Goal: Task Accomplishment & Management: Manage account settings

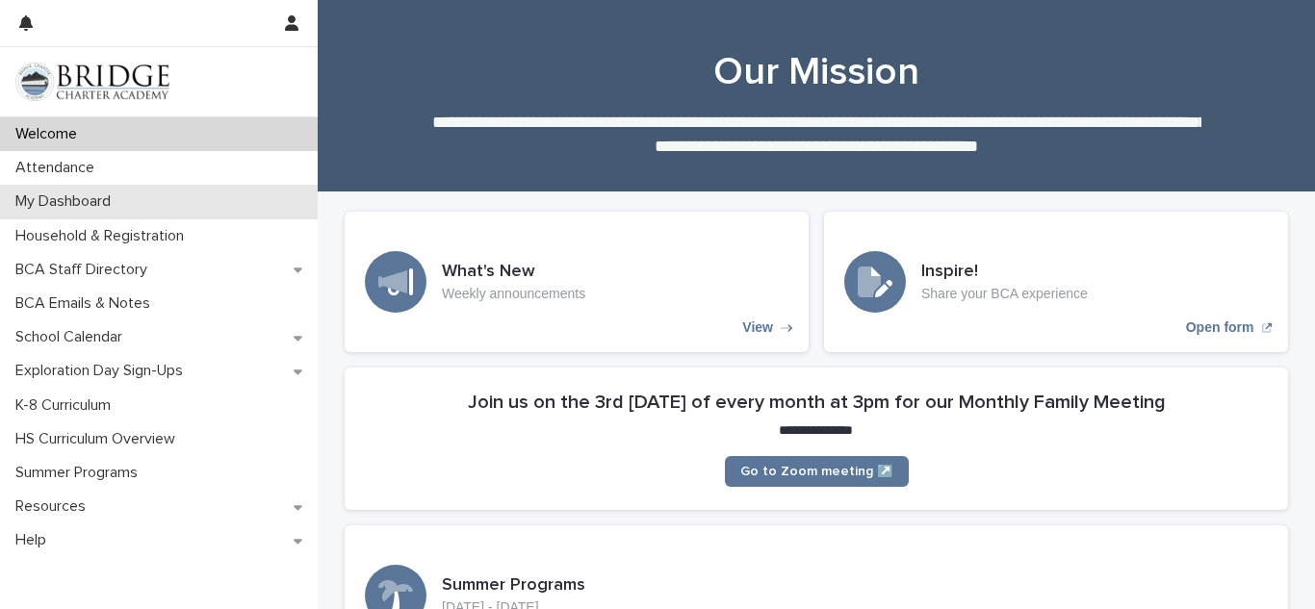
click at [164, 209] on div "My Dashboard" at bounding box center [159, 202] width 318 height 34
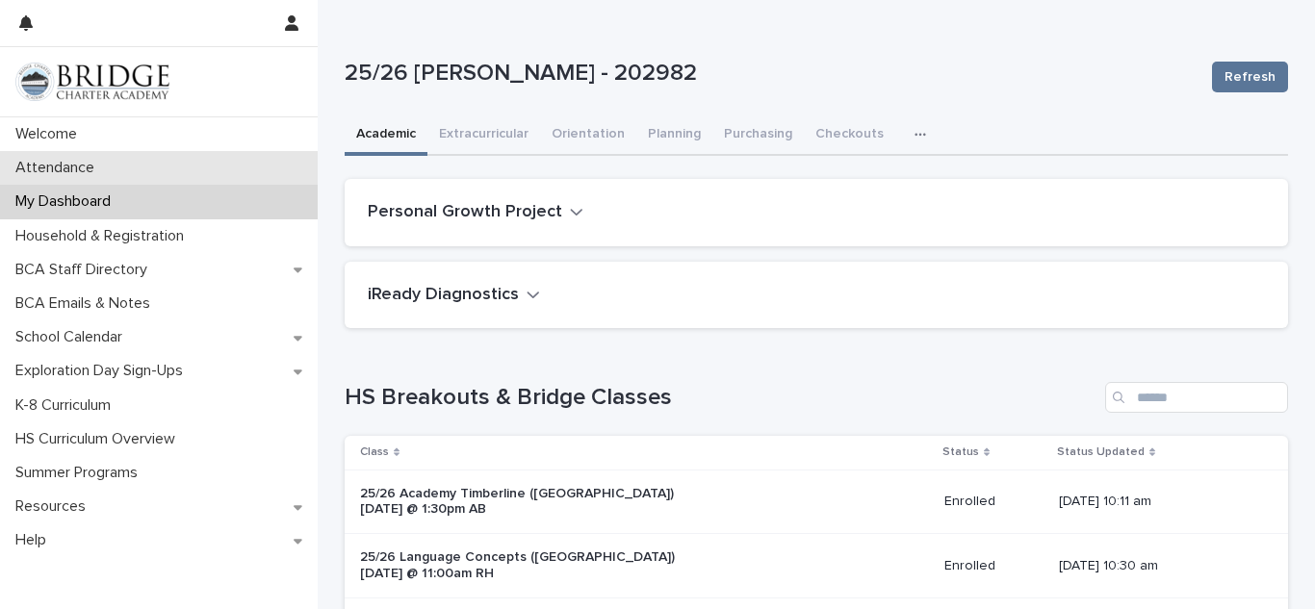
click at [167, 163] on div "Attendance" at bounding box center [159, 168] width 318 height 34
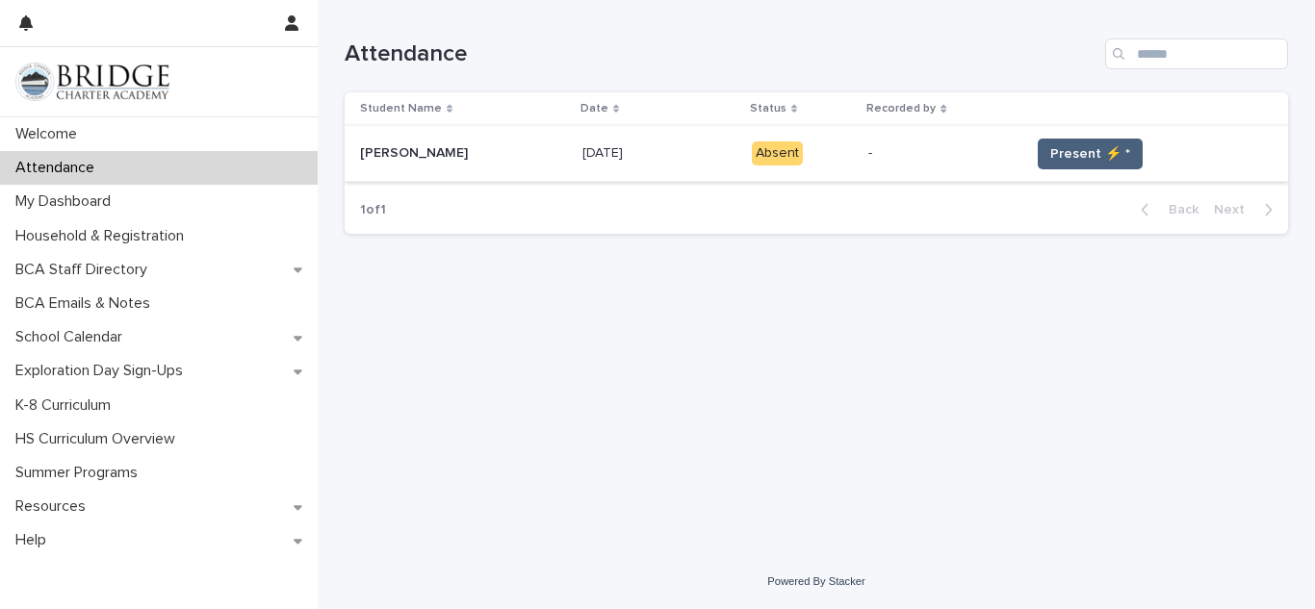
click at [1054, 161] on span "Present ⚡ *" at bounding box center [1090, 153] width 80 height 19
click at [480, 88] on div "Attendance" at bounding box center [816, 46] width 943 height 92
click at [479, 90] on div "Attendance" at bounding box center [816, 46] width 943 height 92
